Goal: Information Seeking & Learning: Learn about a topic

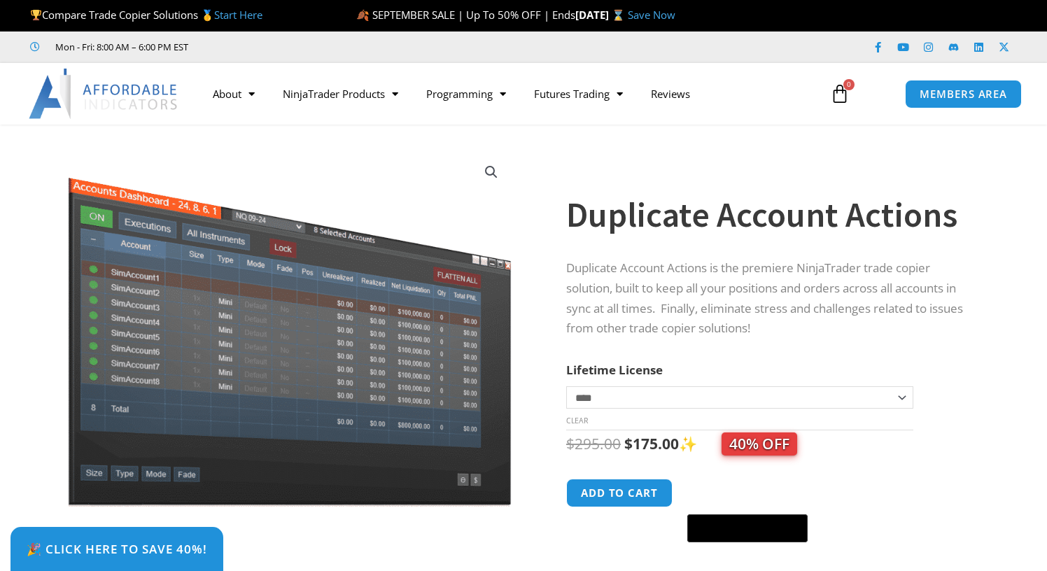
click at [106, 90] on img at bounding box center [104, 94] width 151 height 50
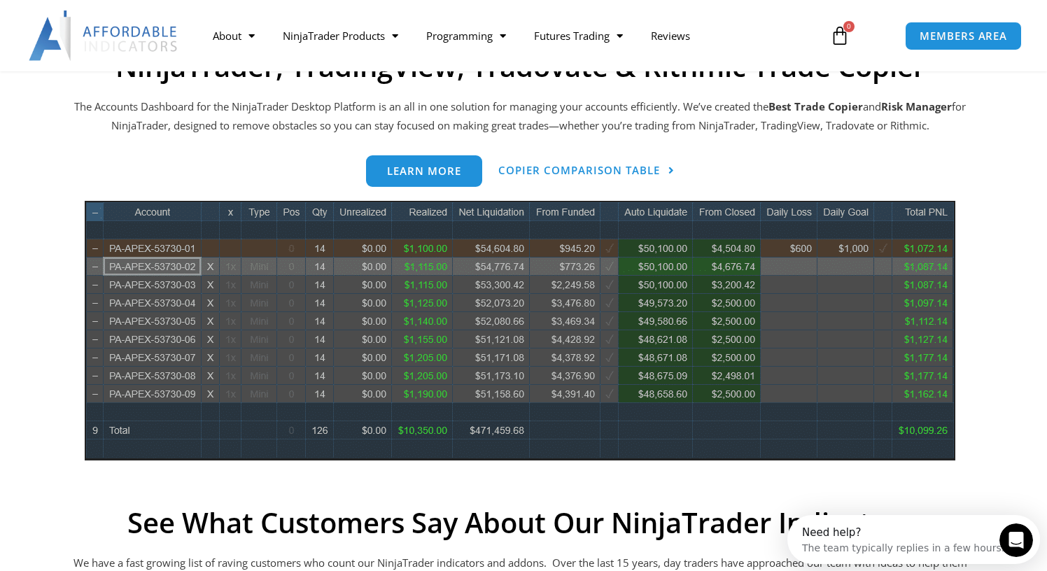
scroll to position [640, 0]
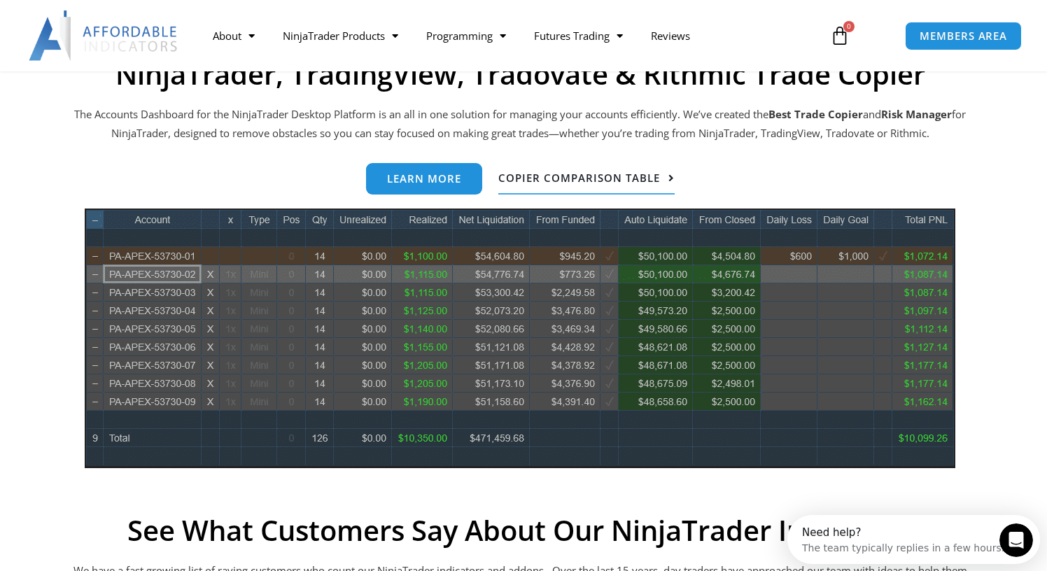
click at [620, 185] on link "Copier Comparison Table" at bounding box center [587, 179] width 176 height 32
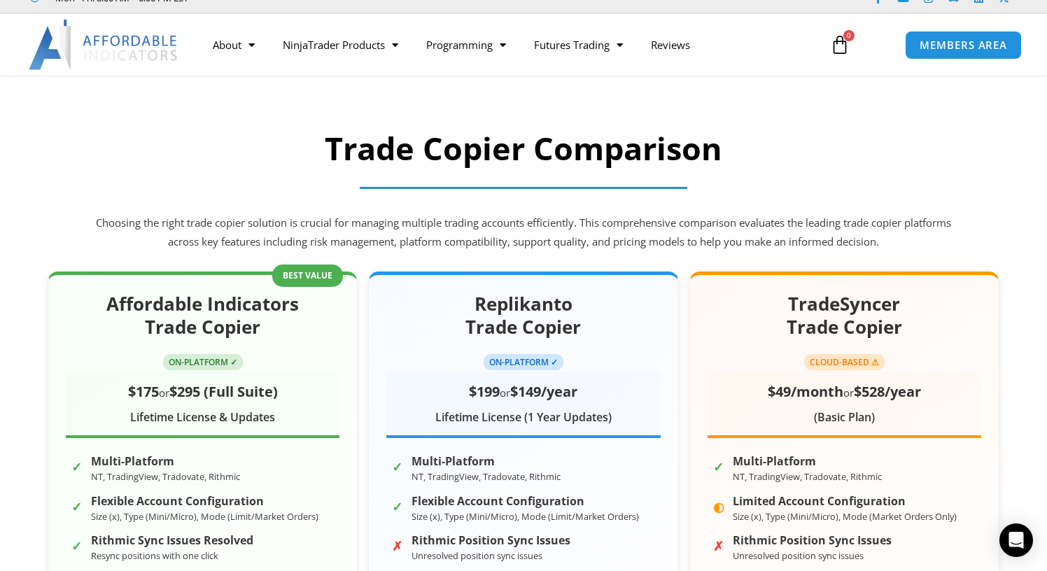
scroll to position [46, 0]
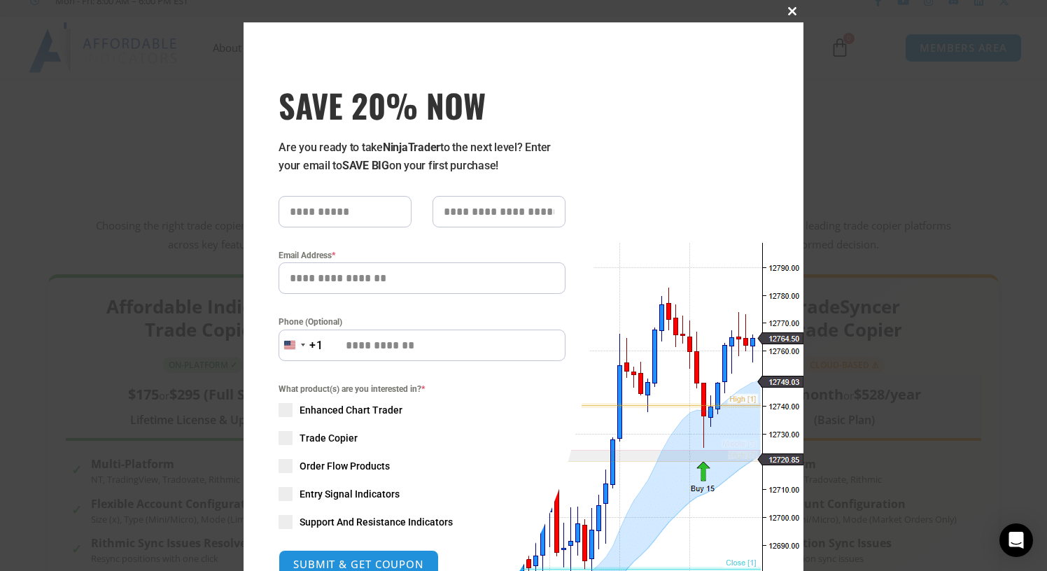
click at [801, 11] on span "SAVE 20% NOW popup" at bounding box center [792, 11] width 22 height 8
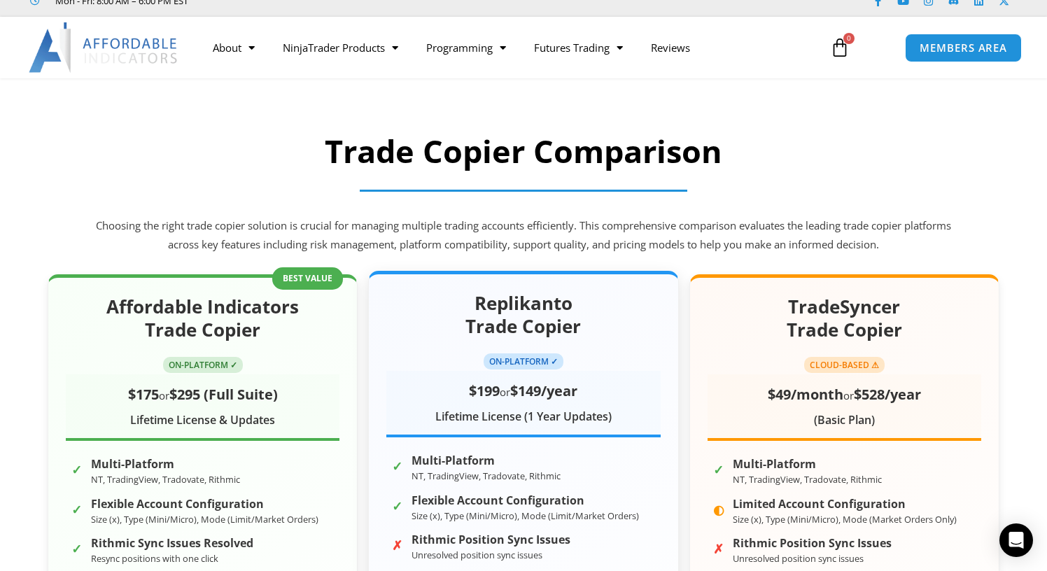
scroll to position [0, 0]
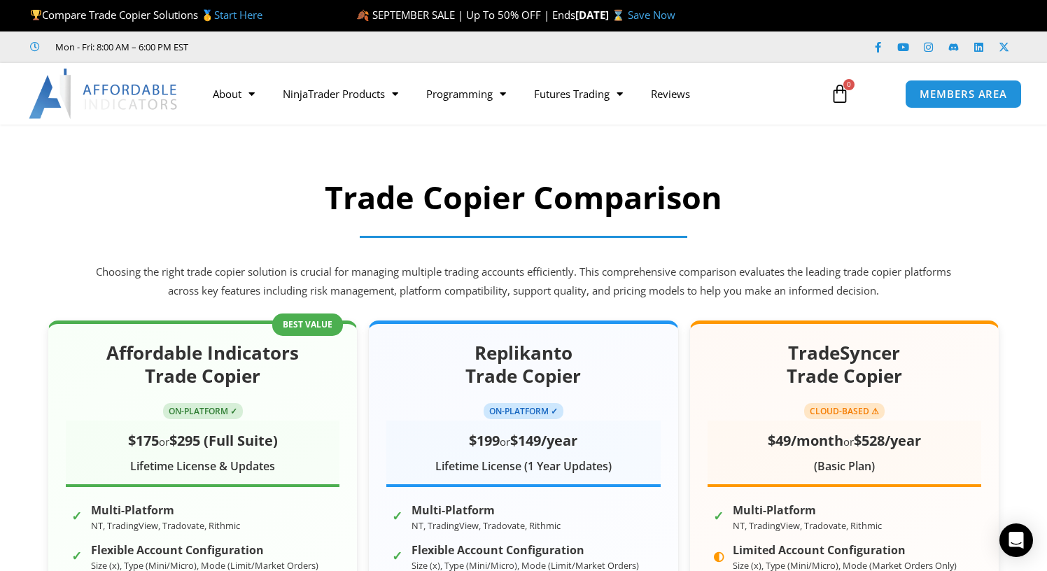
drag, startPoint x: 127, startPoint y: 88, endPoint x: 139, endPoint y: 88, distance: 11.2
click at [127, 88] on img at bounding box center [104, 94] width 151 height 50
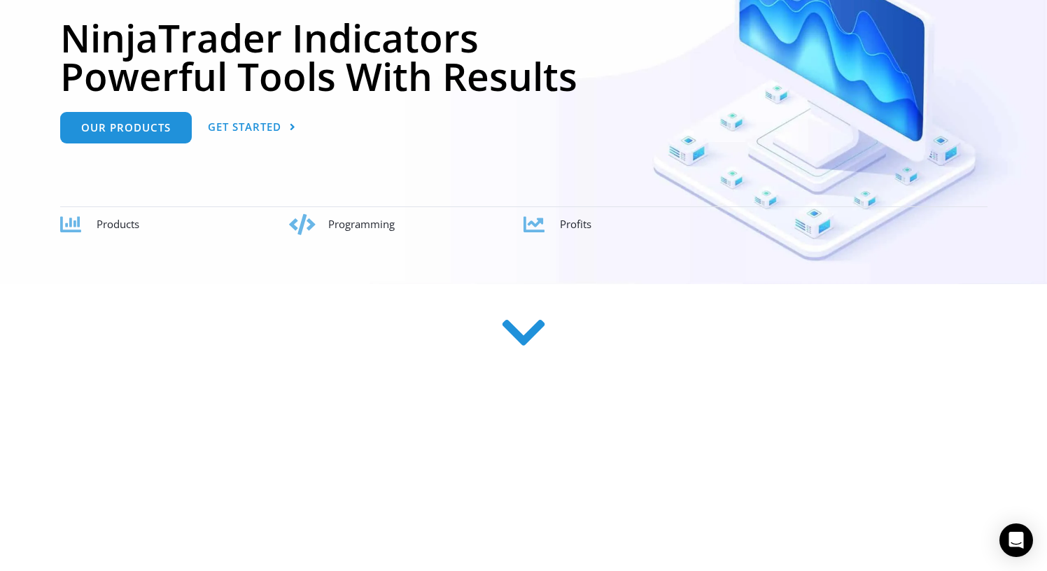
scroll to position [319, 0]
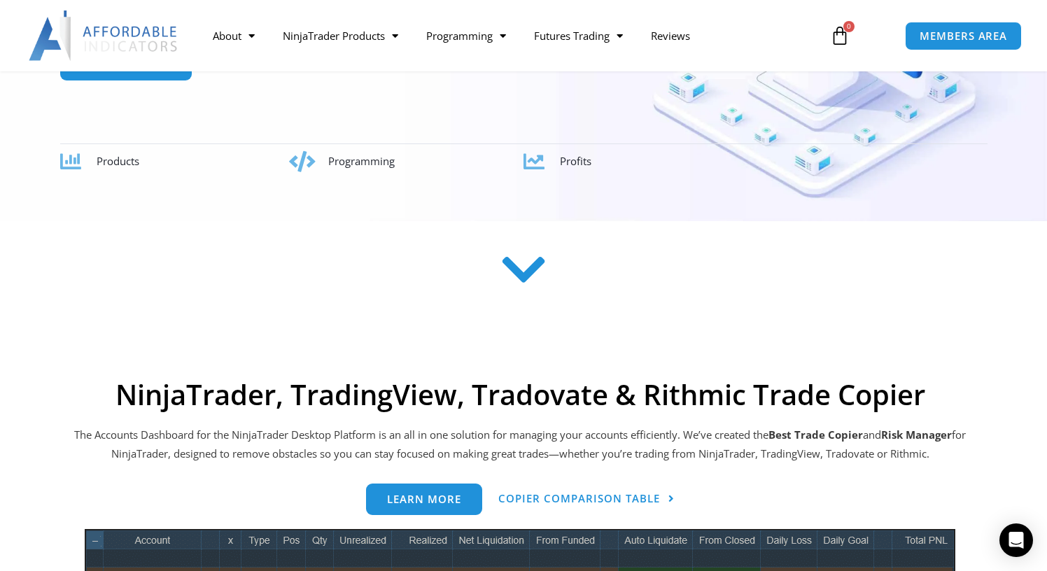
click at [345, 167] on span "Programming" at bounding box center [361, 161] width 67 height 14
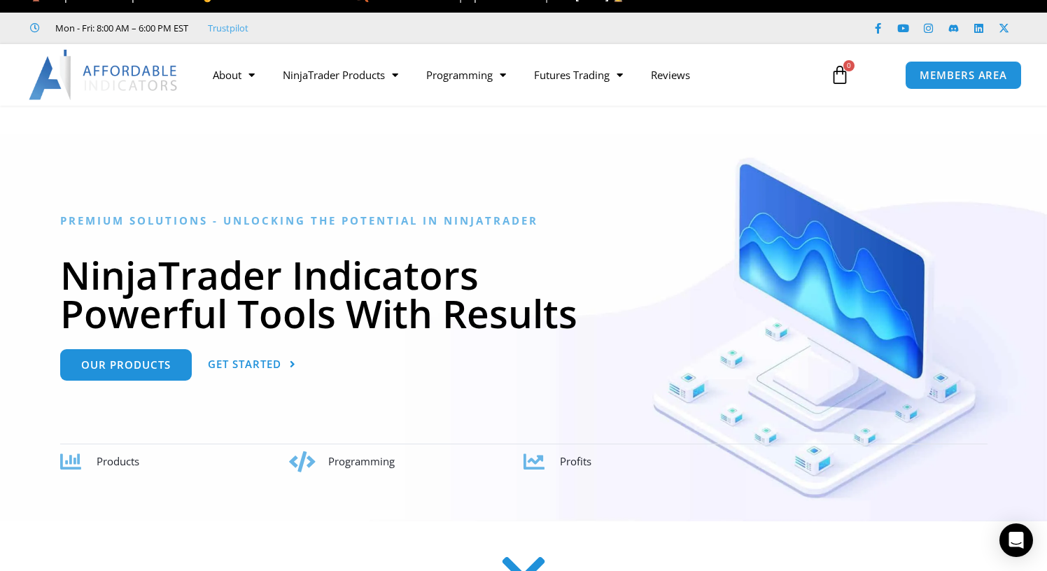
scroll to position [0, 0]
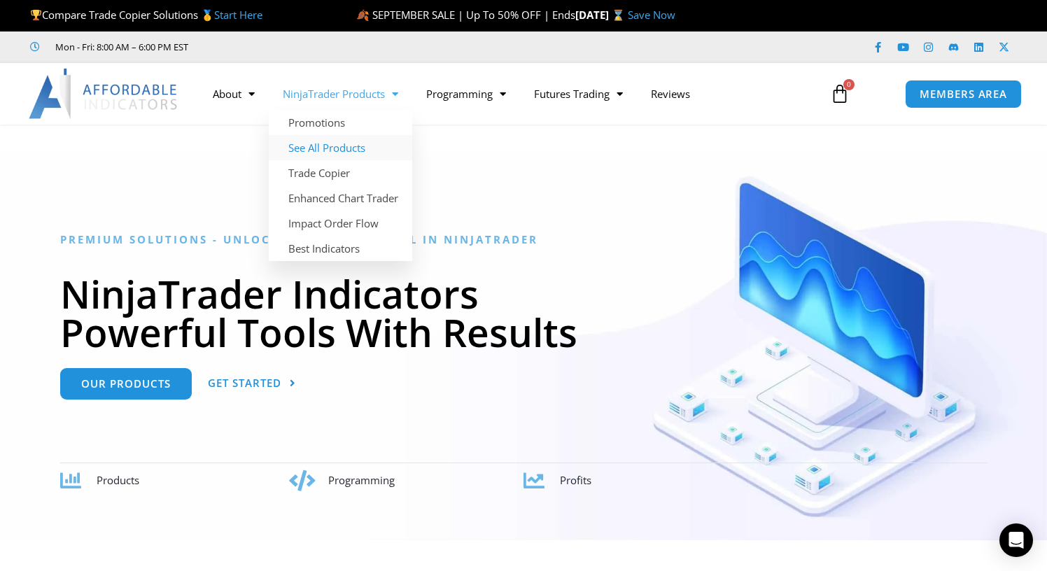
click at [340, 151] on link "See All Products" at bounding box center [341, 147] width 144 height 25
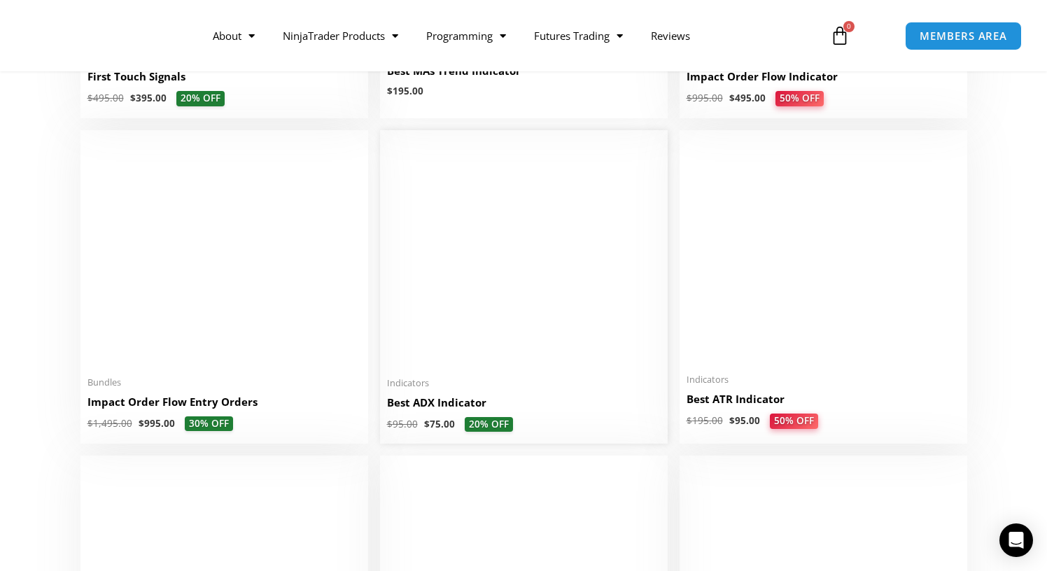
scroll to position [2594, 0]
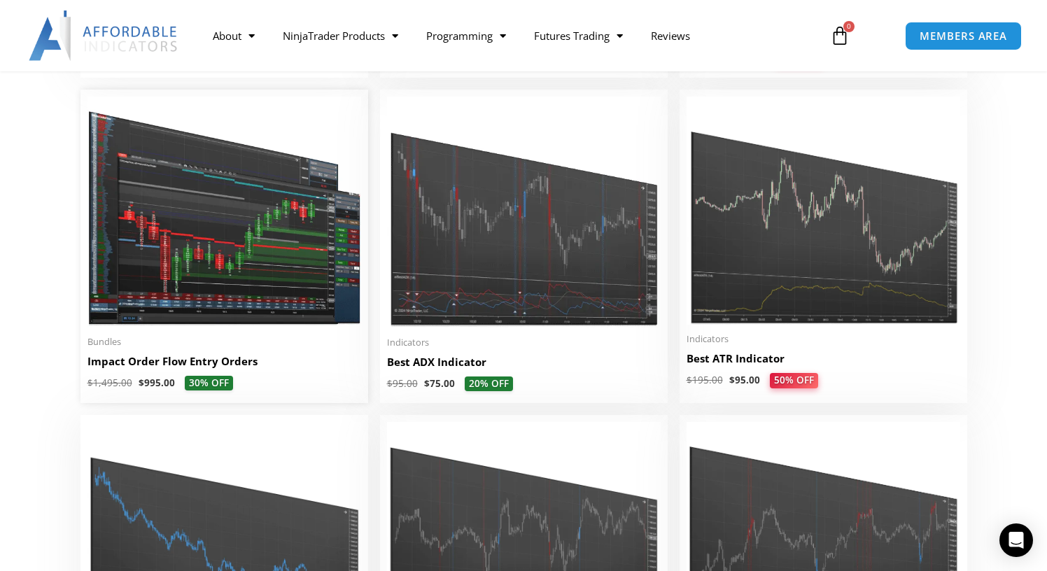
click at [260, 260] on img at bounding box center [225, 212] width 274 height 231
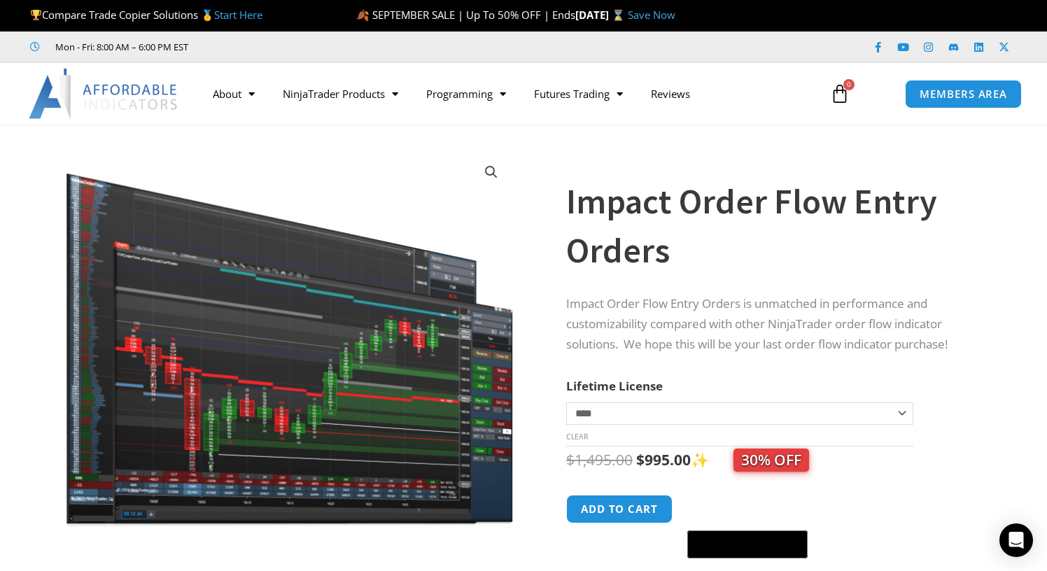
click at [111, 86] on img at bounding box center [104, 94] width 151 height 50
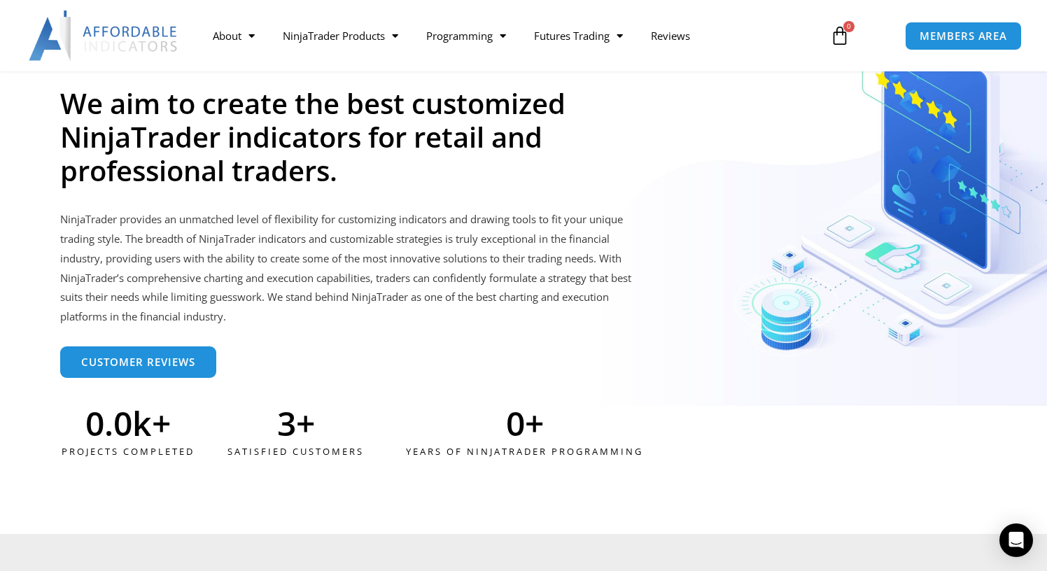
scroll to position [3573, 0]
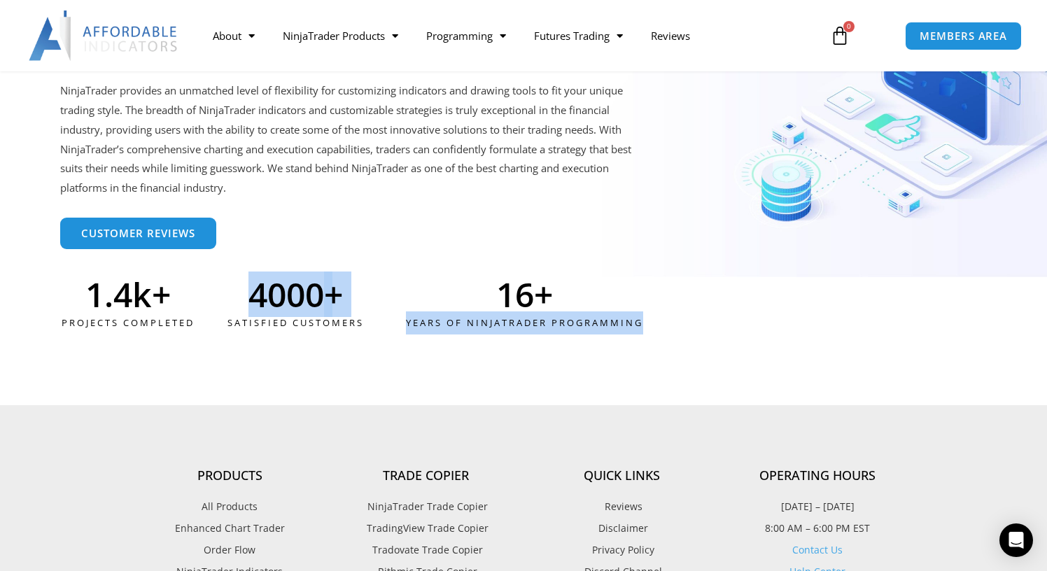
drag, startPoint x: 251, startPoint y: 298, endPoint x: 363, endPoint y: 295, distance: 112.1
click at [363, 295] on div "Projects Completed 1.4 k+ Satisfied Customers 4000 + Years of ninjatrader progr…" at bounding box center [384, 306] width 648 height 57
click at [415, 354] on div "OUR MISSION We aim to create the best customized NinjaTrader indicators for ret…" at bounding box center [524, 104] width 928 height 503
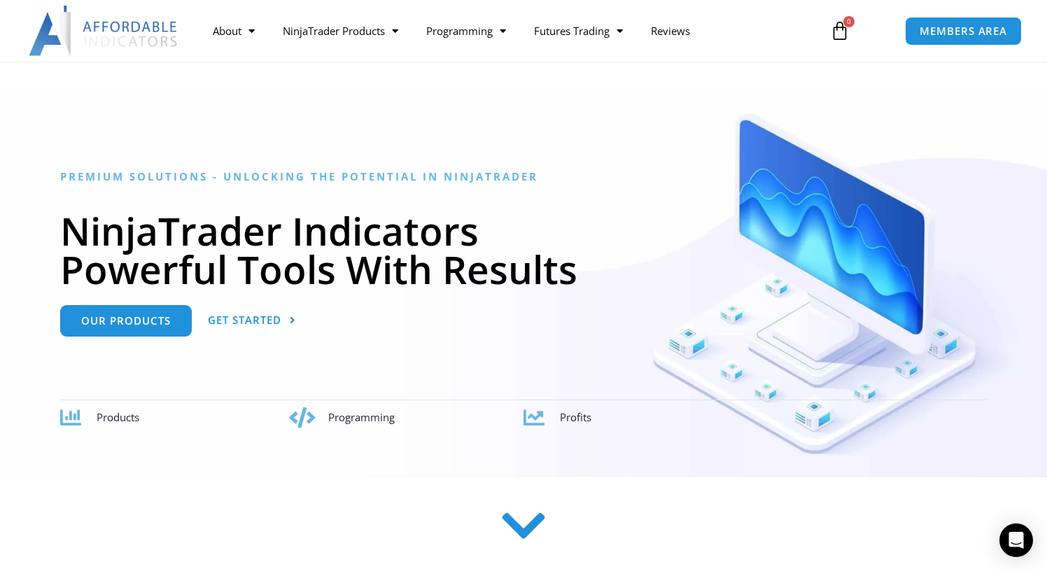
scroll to position [0, 0]
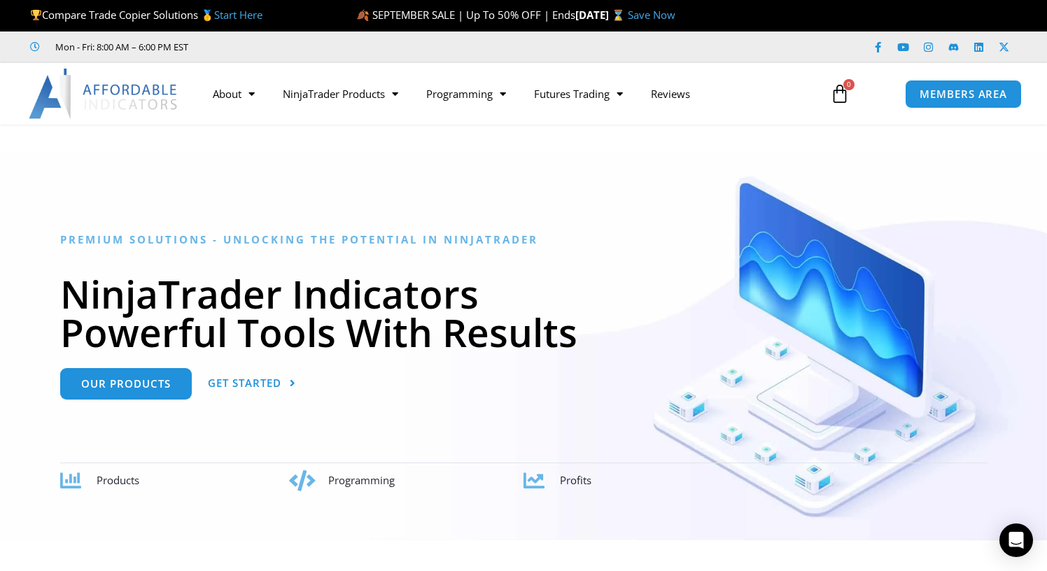
click at [122, 98] on img at bounding box center [104, 94] width 151 height 50
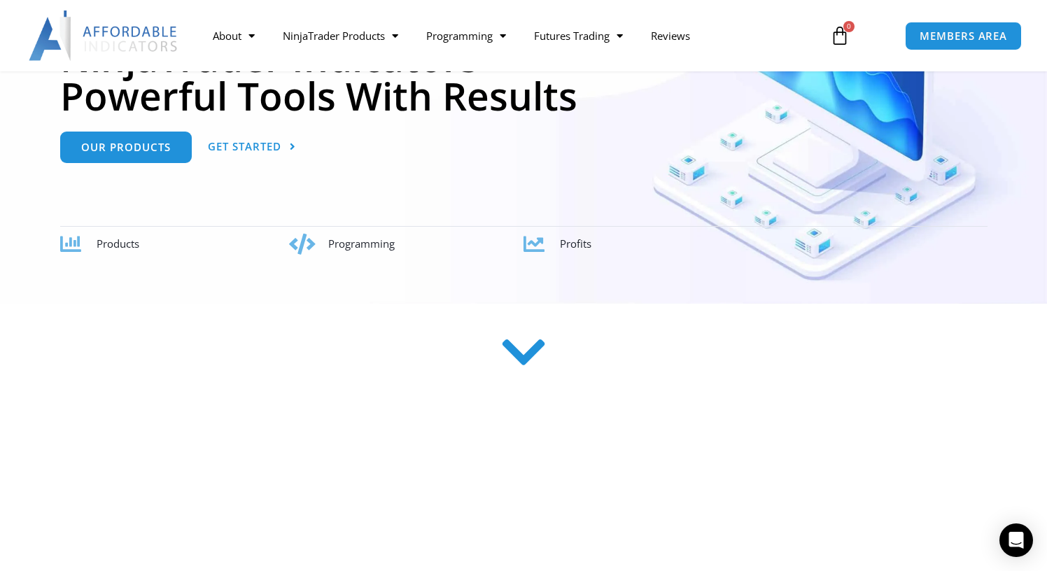
scroll to position [265, 0]
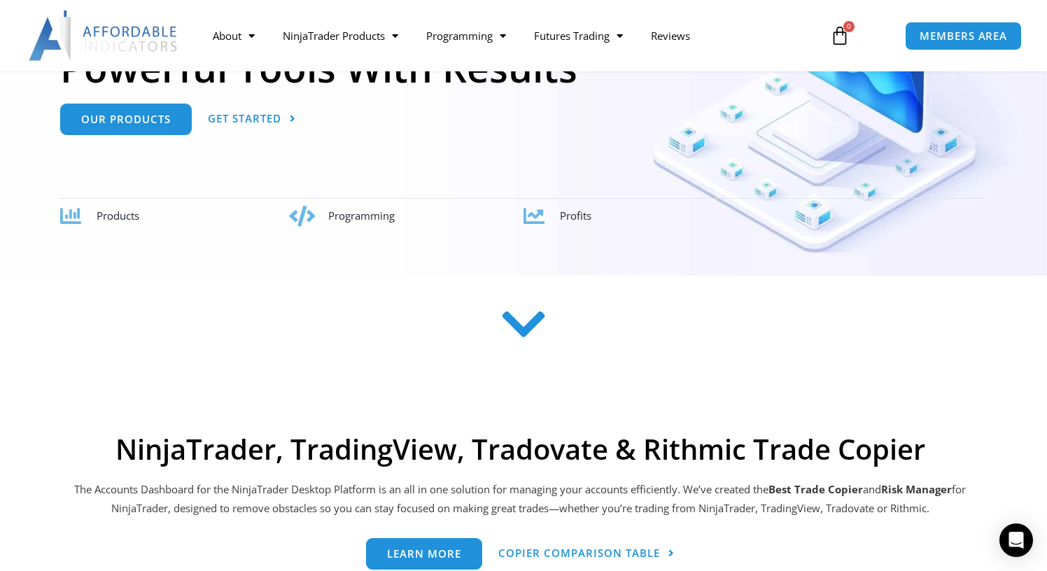
click at [370, 221] on span "Programming" at bounding box center [361, 216] width 67 height 14
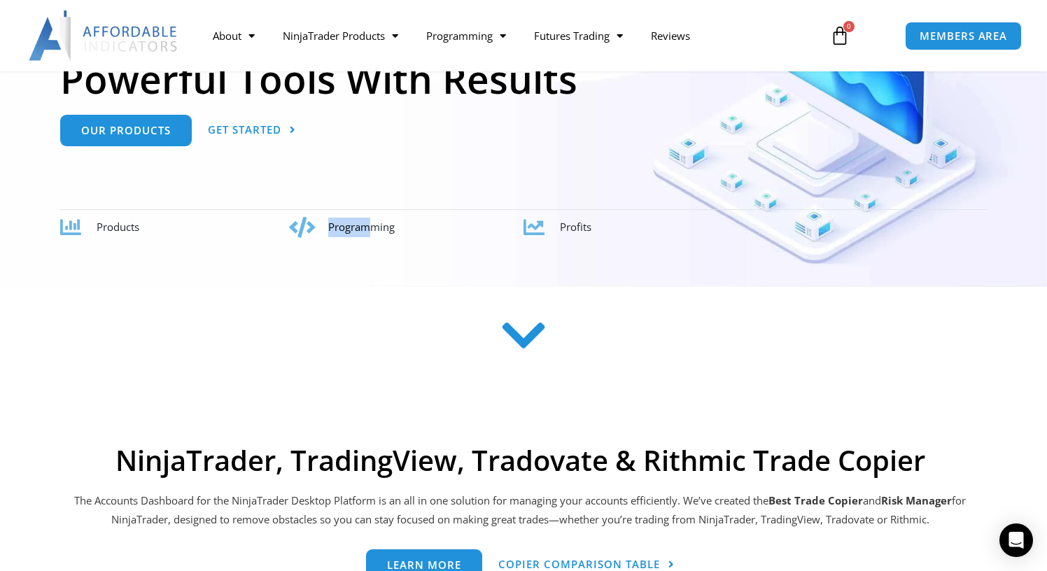
drag, startPoint x: 293, startPoint y: 227, endPoint x: 464, endPoint y: 225, distance: 170.9
click at [375, 225] on div "Programming" at bounding box center [408, 227] width 232 height 21
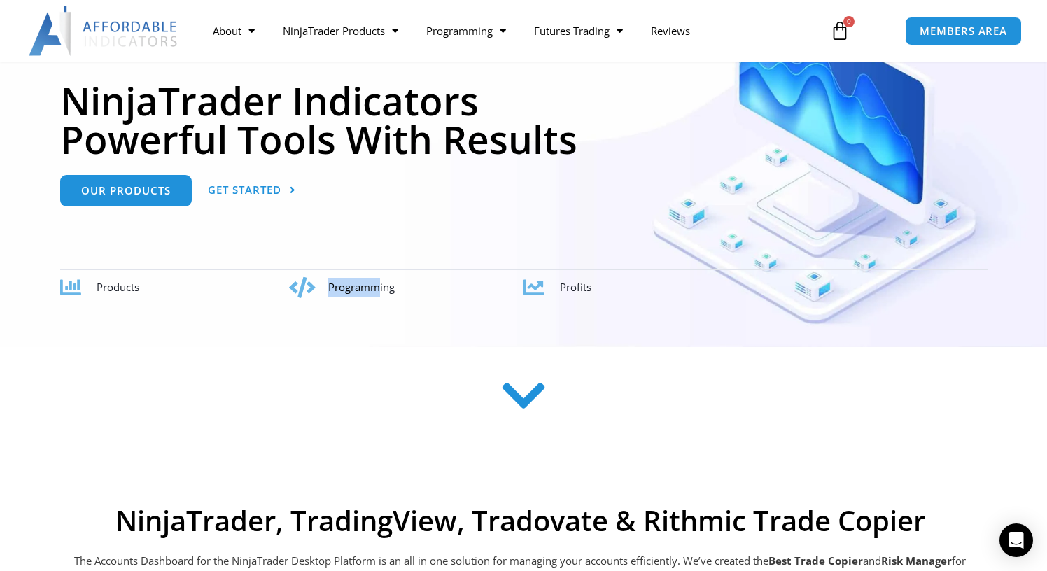
scroll to position [0, 0]
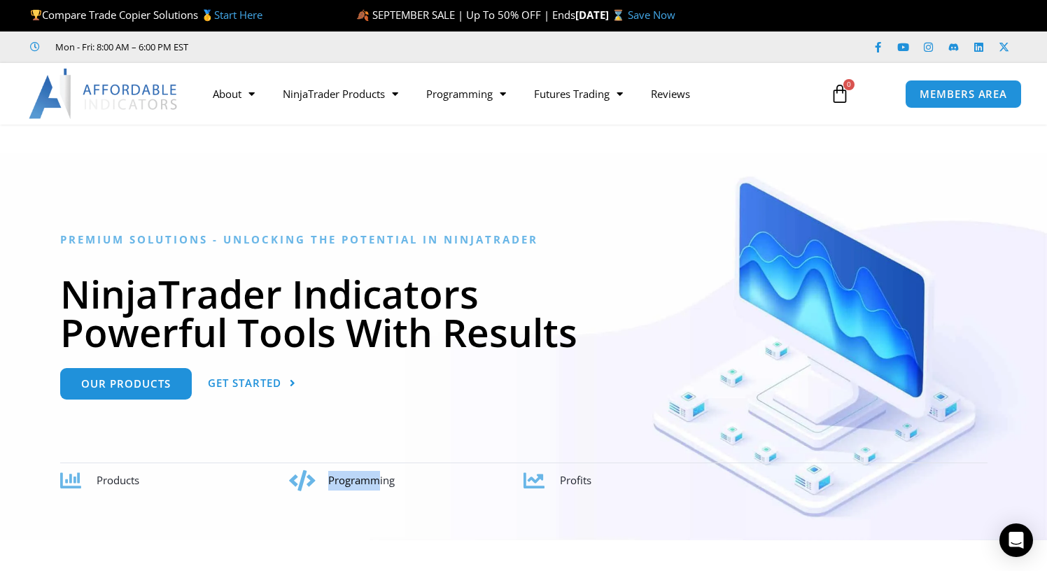
click at [179, 102] on img at bounding box center [104, 94] width 151 height 50
